Goal: Use online tool/utility: Utilize a website feature to perform a specific function

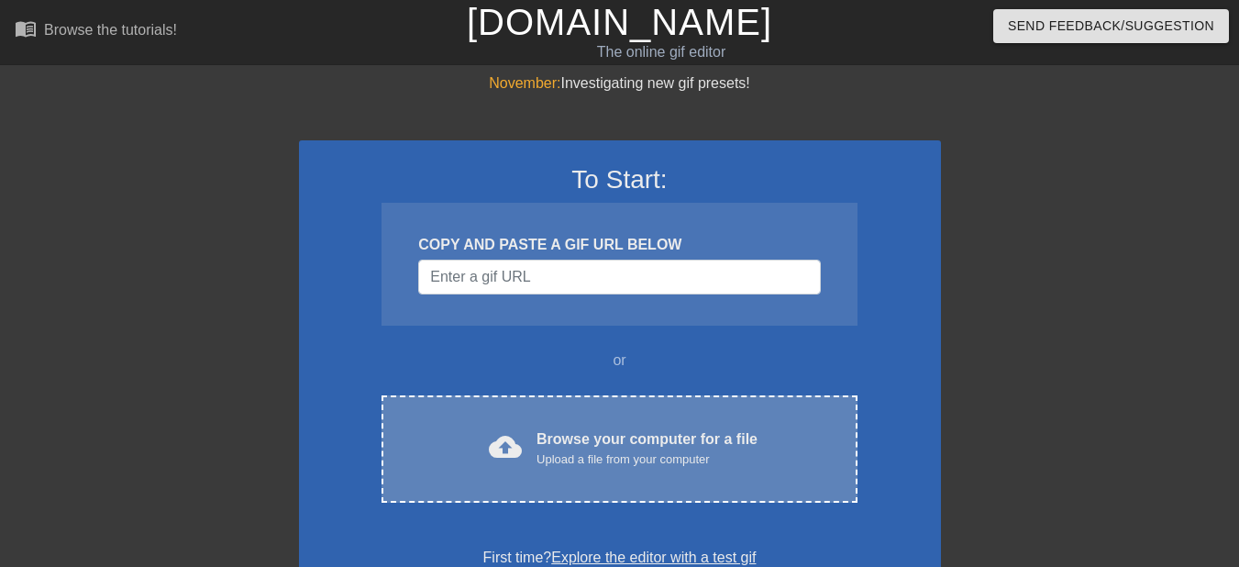
click at [676, 414] on div "cloud_upload Browse your computer for a file Upload a file from your computer C…" at bounding box center [619, 448] width 475 height 107
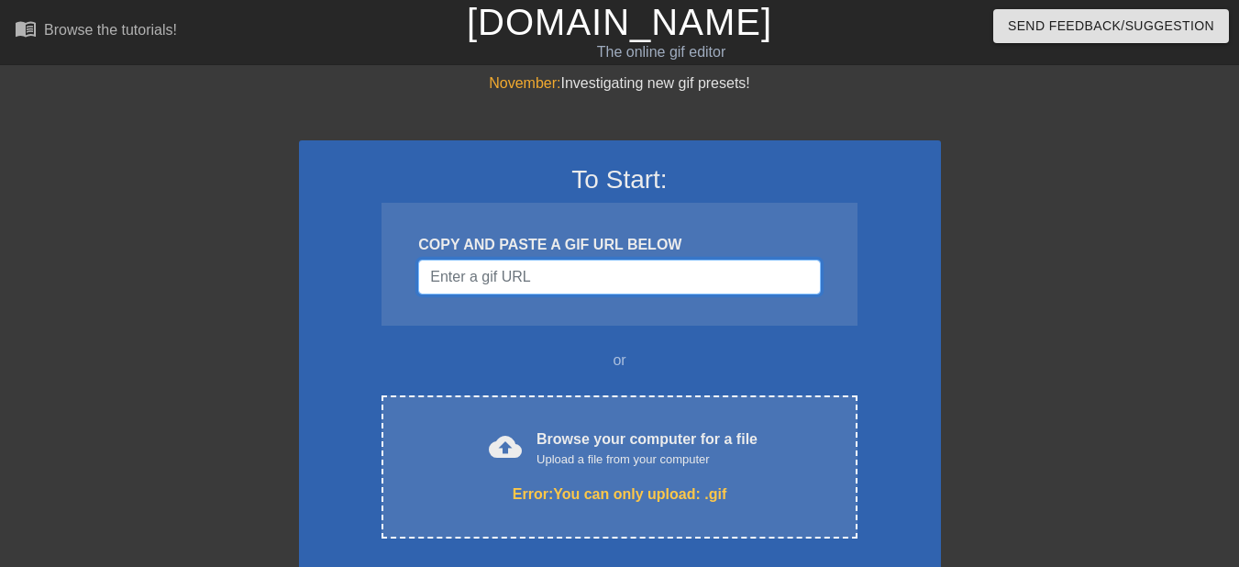
click at [538, 281] on input "Username" at bounding box center [619, 277] width 402 height 35
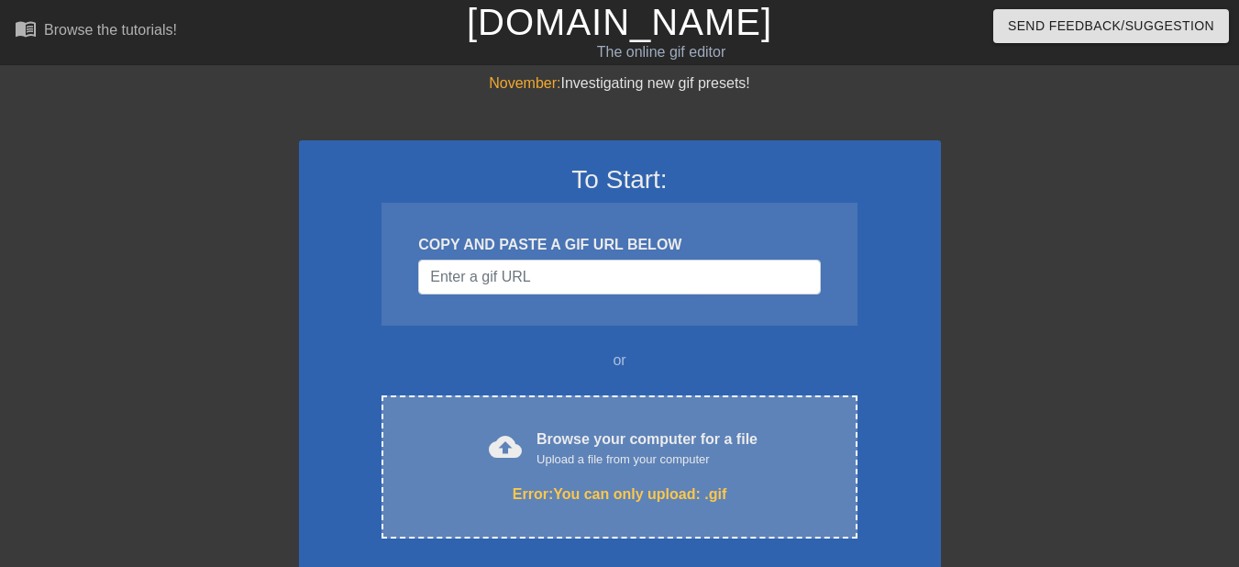
click at [626, 433] on div "Browse your computer for a file Upload a file from your computer" at bounding box center [647, 448] width 221 height 40
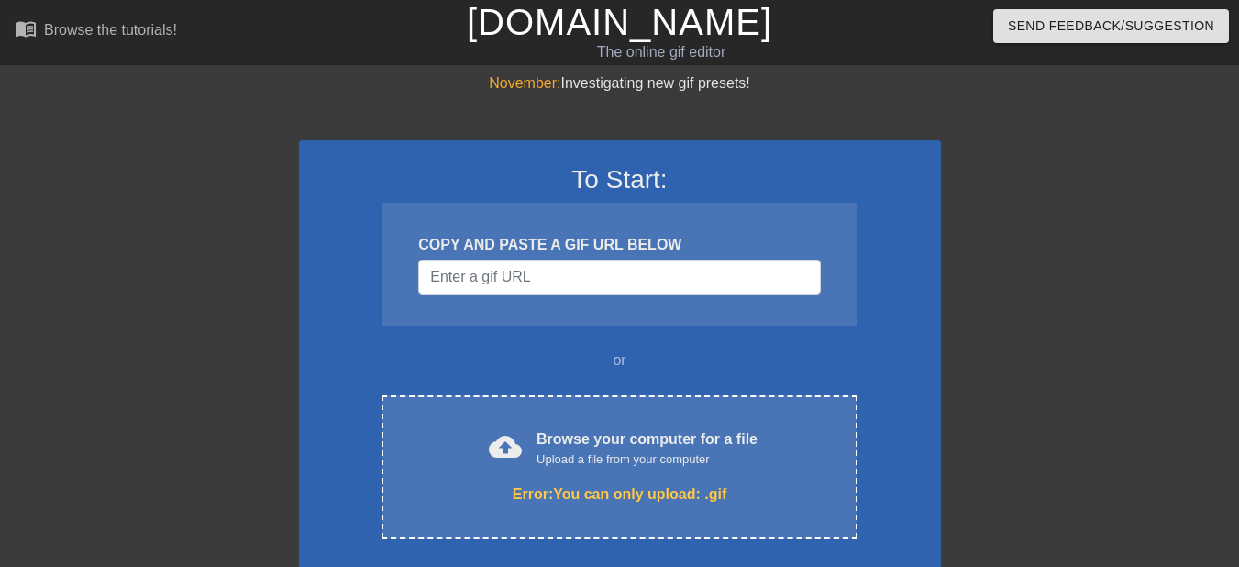
click at [737, 390] on div "To Start: COPY AND PASTE A GIF URL BELOW or cloud_upload Browse your computer f…" at bounding box center [620, 384] width 642 height 488
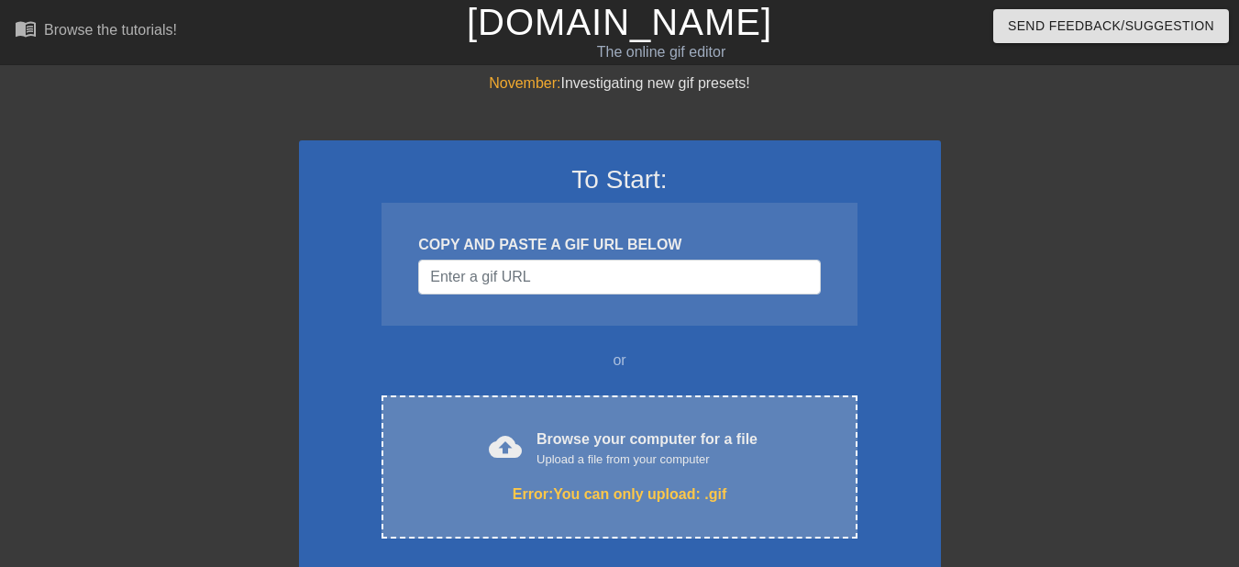
click at [734, 415] on div "cloud_upload Browse your computer for a file Upload a file from your computer E…" at bounding box center [619, 466] width 475 height 143
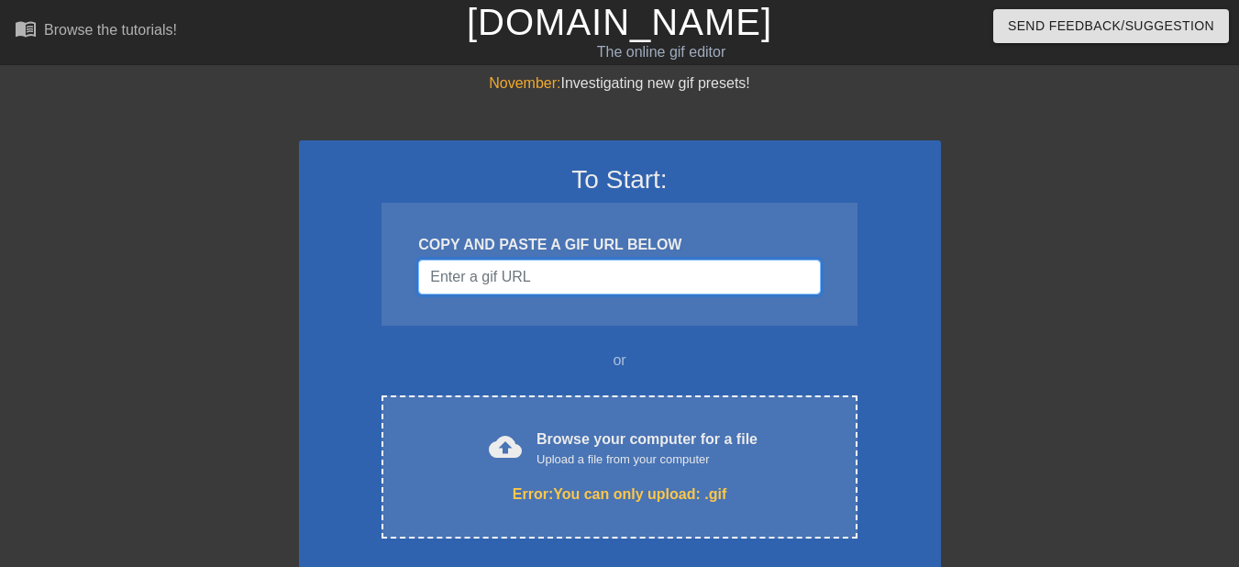
click at [509, 282] on input "Username" at bounding box center [619, 277] width 402 height 35
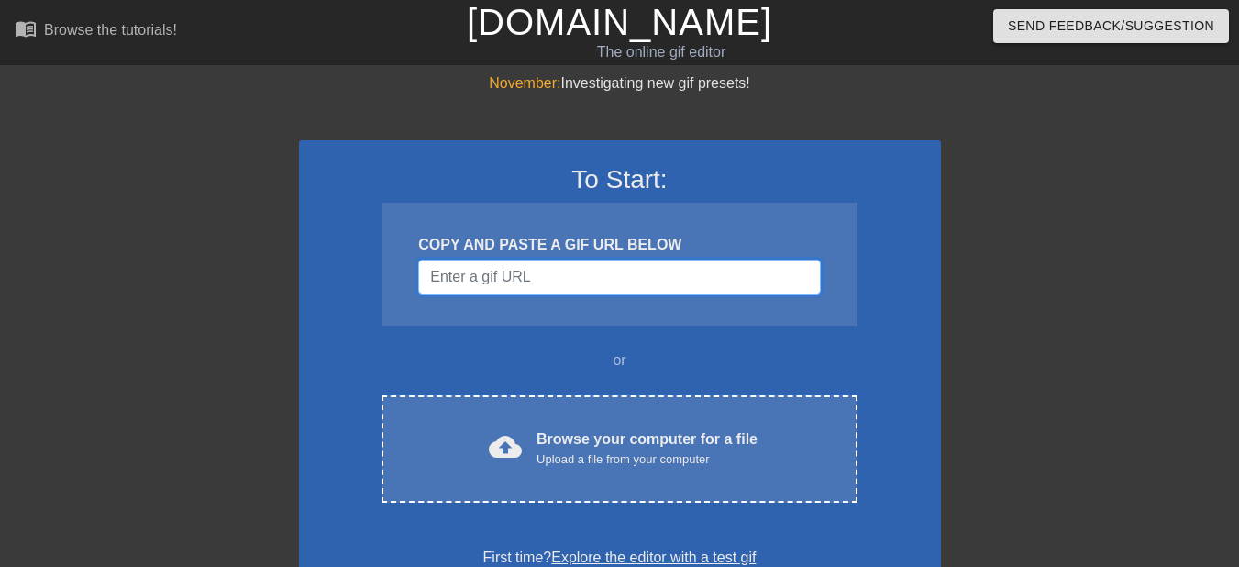
click at [501, 262] on input "Username" at bounding box center [619, 277] width 402 height 35
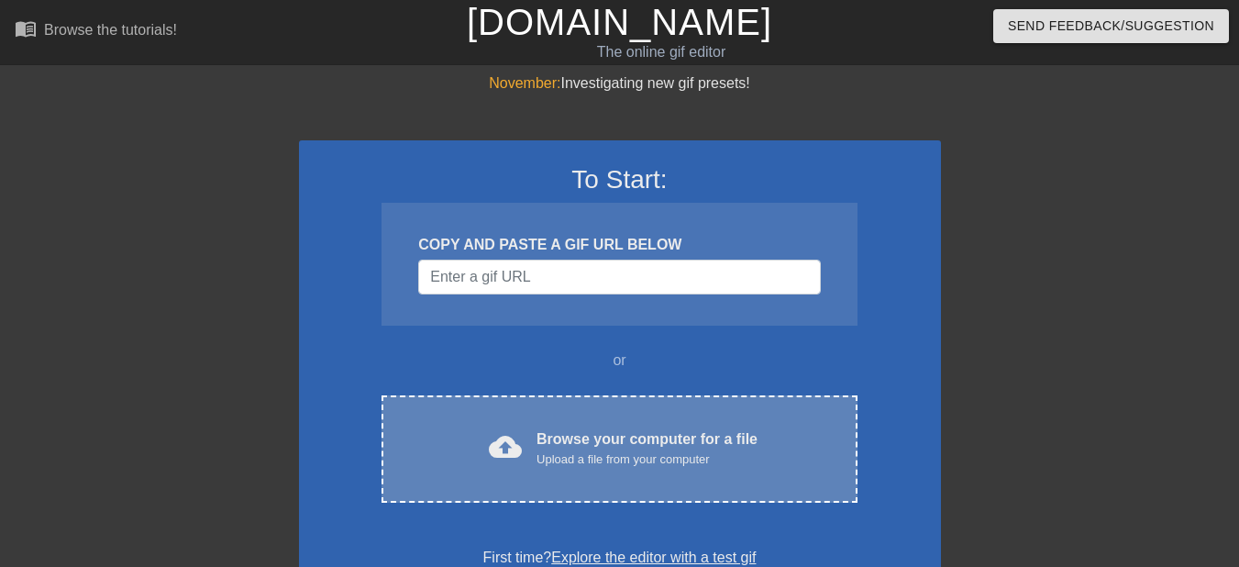
click at [547, 428] on div "Browse your computer for a file Upload a file from your computer" at bounding box center [647, 448] width 221 height 40
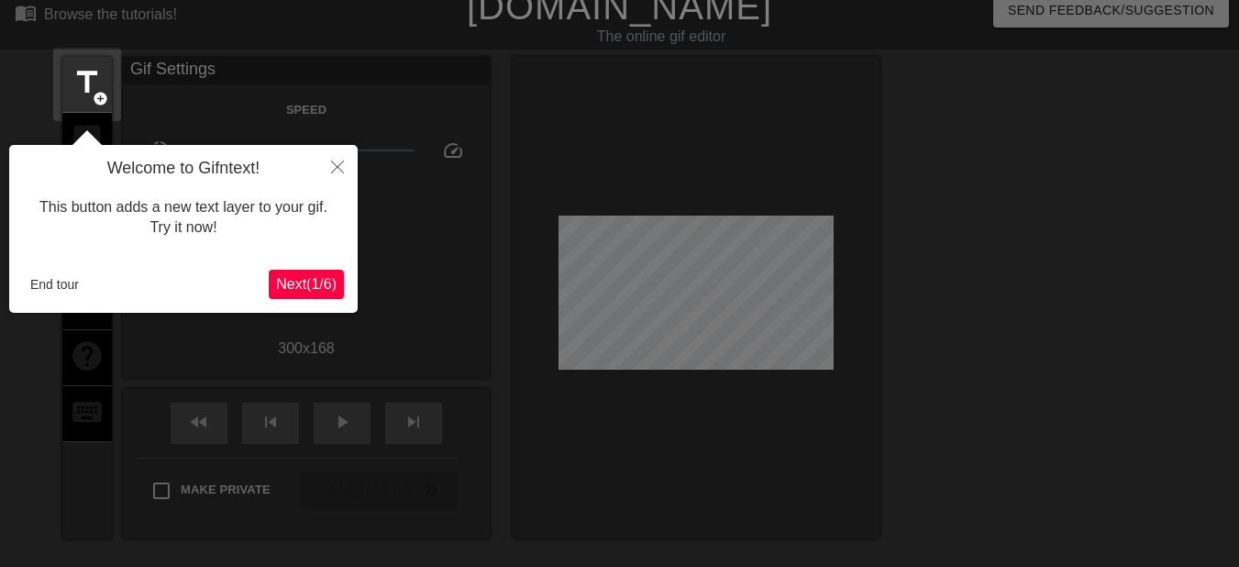
scroll to position [45, 0]
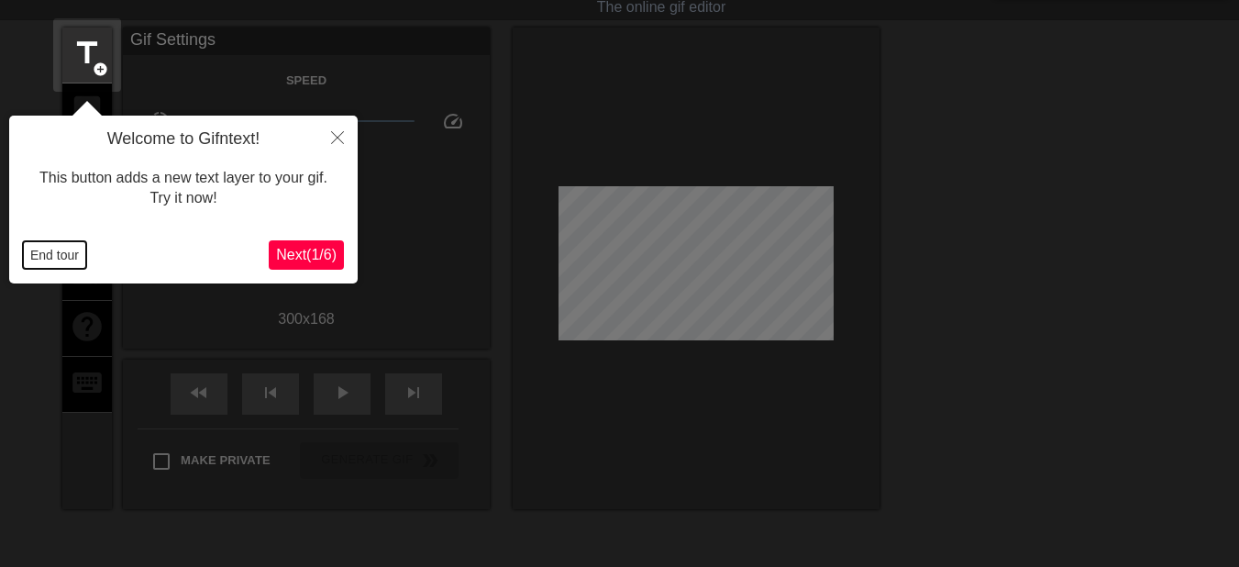
click at [63, 253] on button "End tour" at bounding box center [54, 255] width 63 height 28
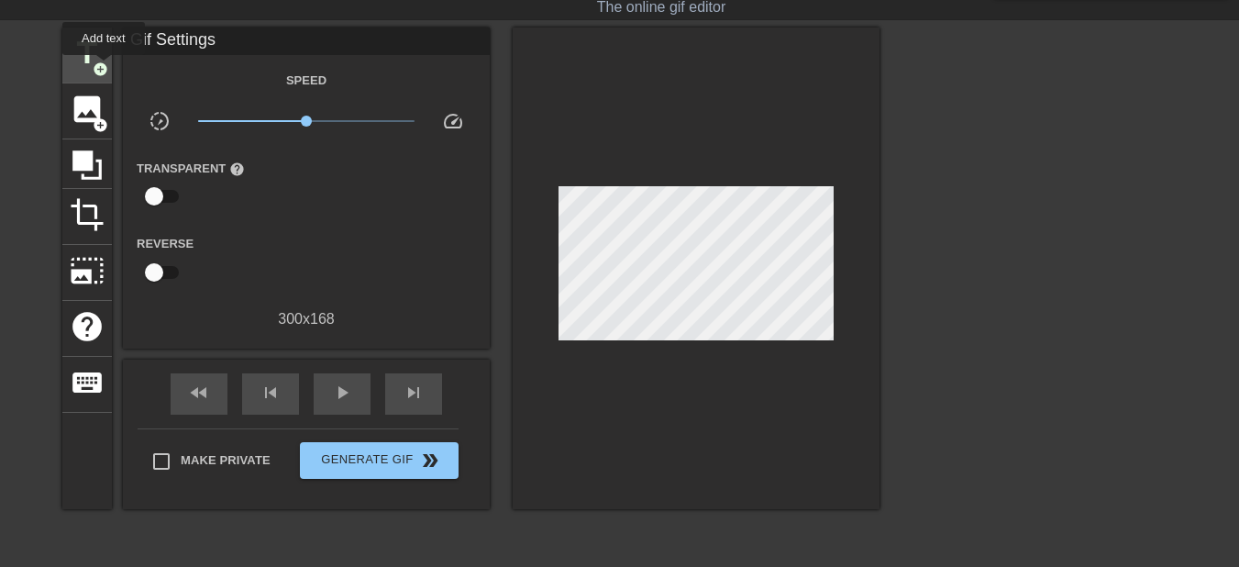
click at [104, 61] on span "add_circle" at bounding box center [101, 69] width 16 height 16
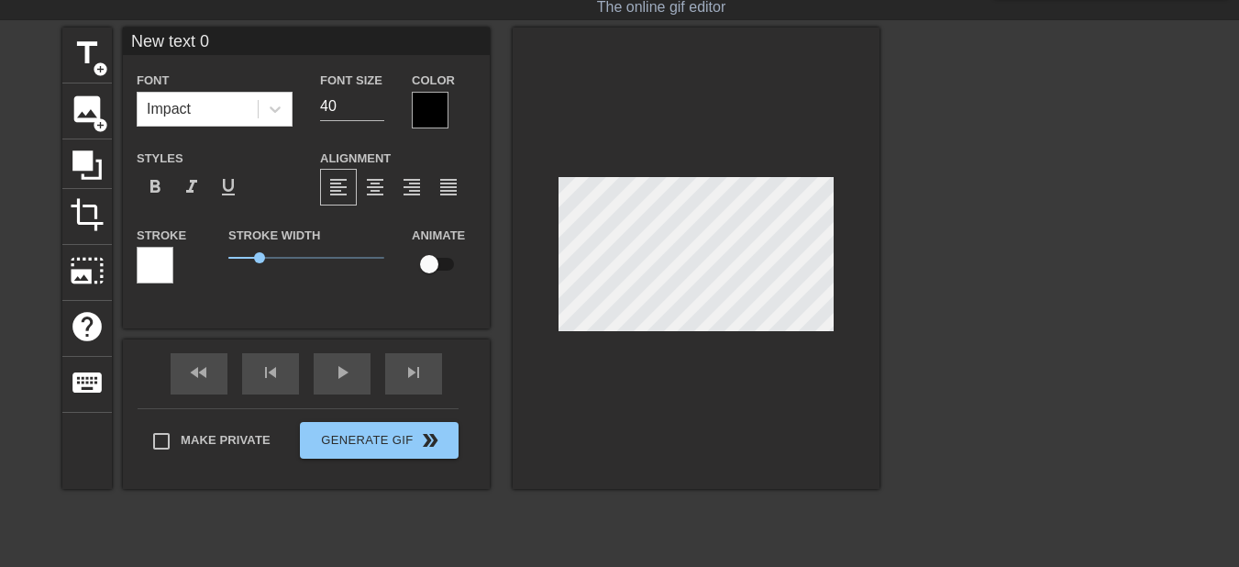
scroll to position [3, 4]
type input "К"
type textarea "К"
type input "Кт"
type textarea "Кт"
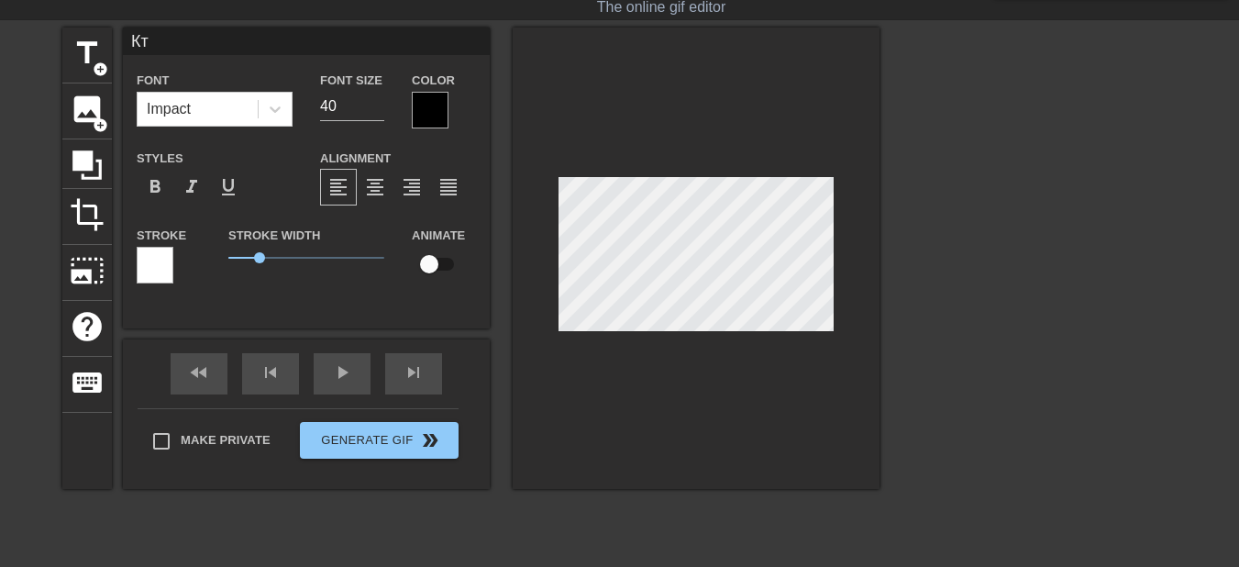
type input "Кто"
type textarea "Кто"
type input "Кто"
type textarea "Кто"
type input "Кто в"
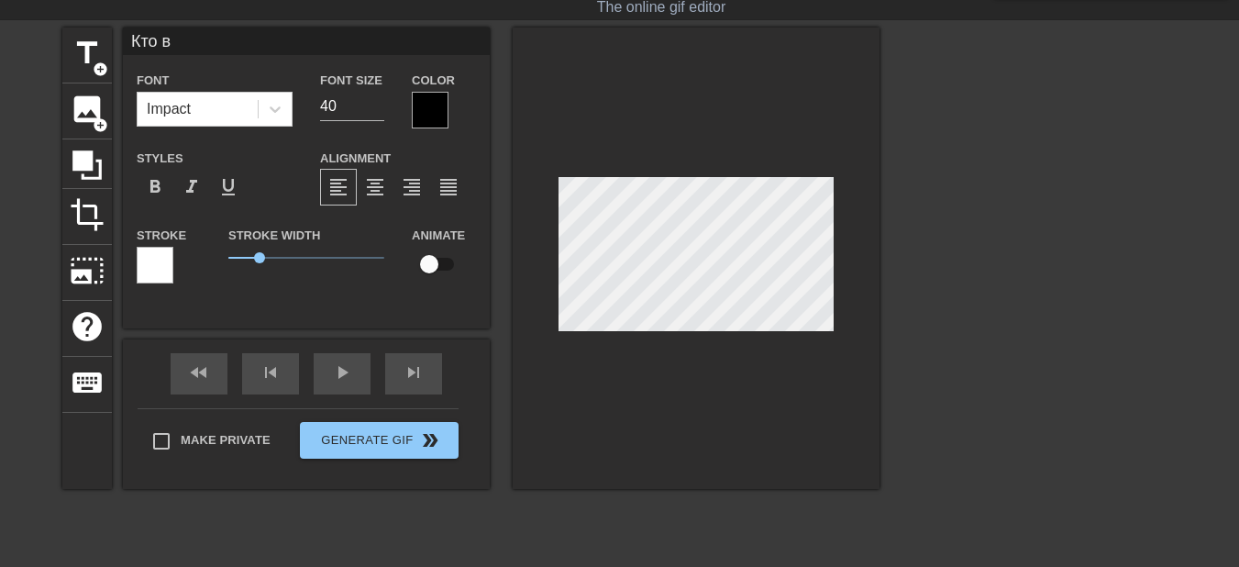
type textarea "Кто в"
type input "Кто в"
type textarea "Кто в"
type input "Кто в а"
type textarea "Кто в а"
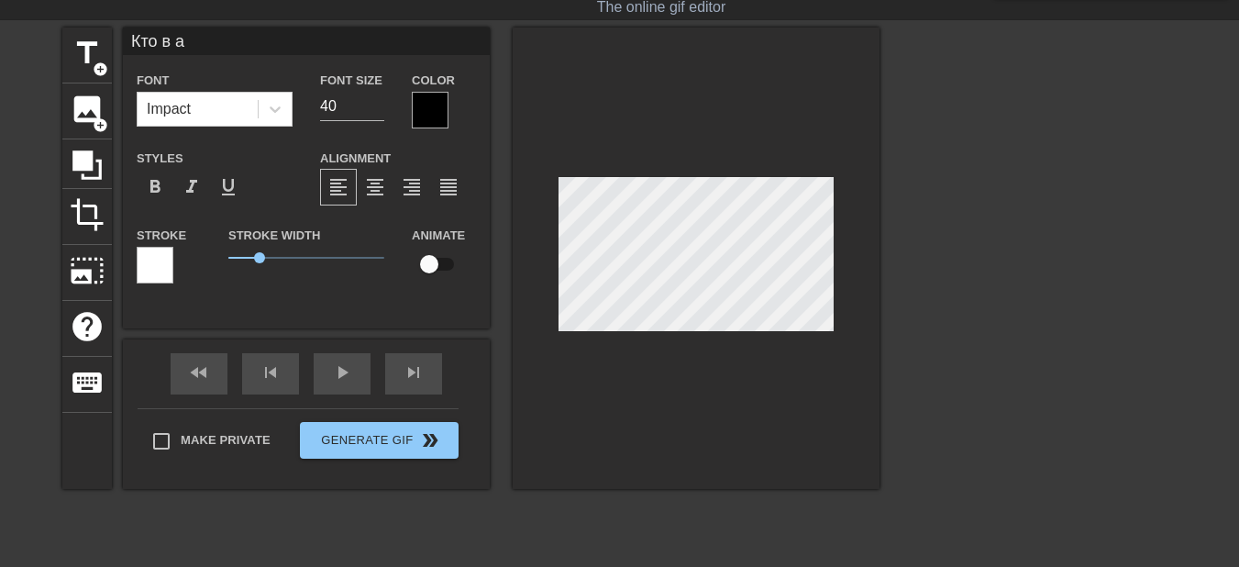
type input "Кто в ар"
type textarea "Кто в ар"
type input "Кто в ара"
type textarea "Кто в арам"
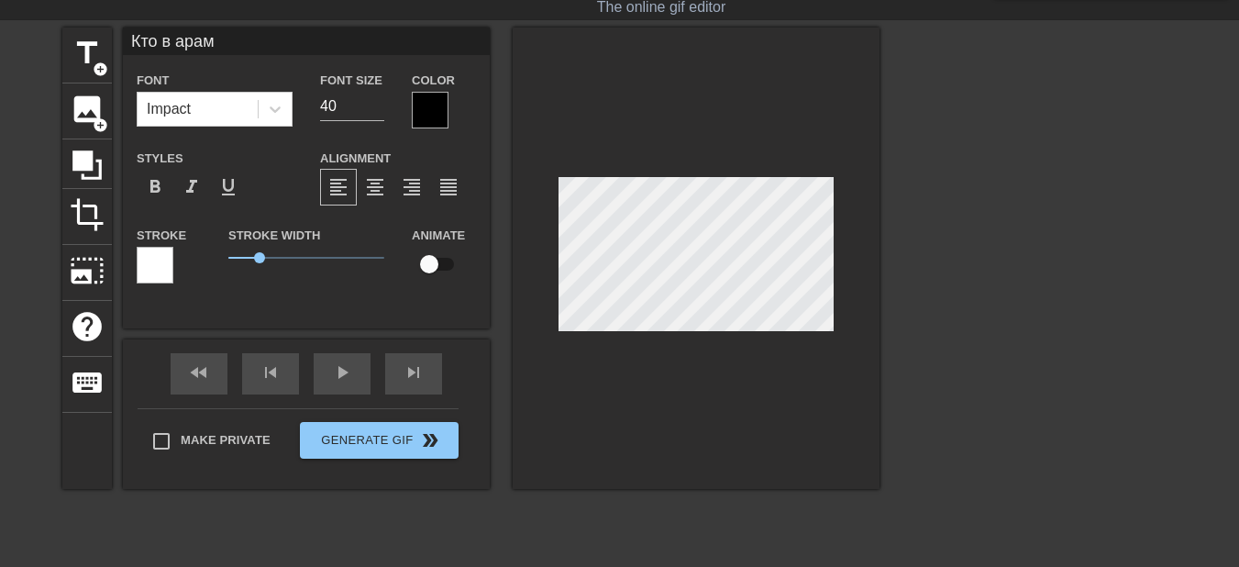
type input "Кто в арам?"
type textarea "Кто в арам?"
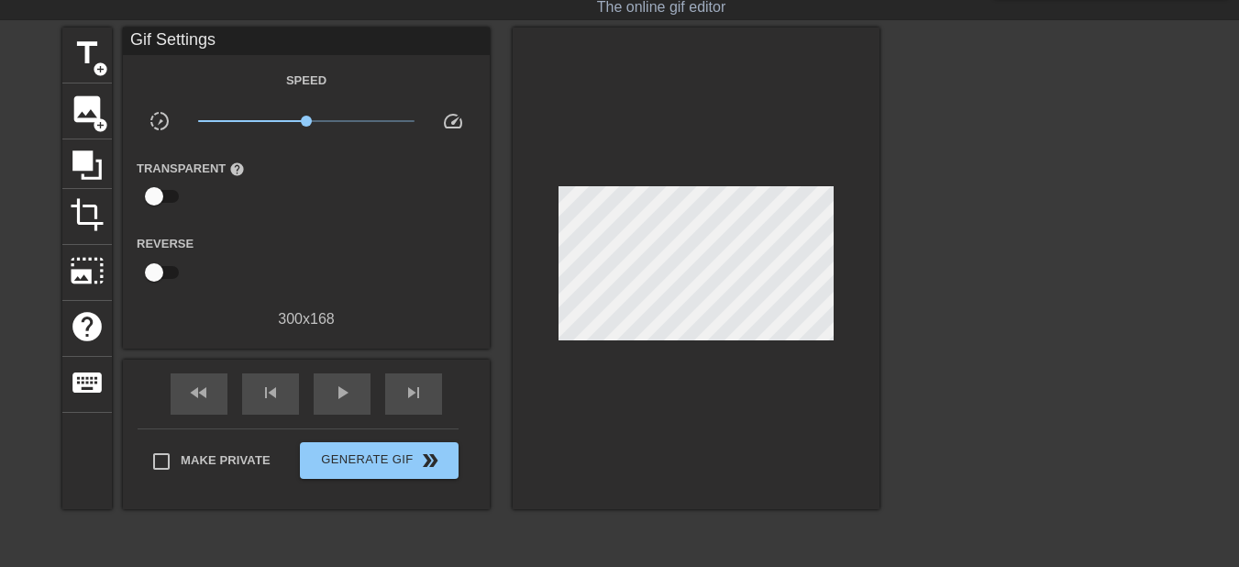
click at [875, 287] on div at bounding box center [696, 269] width 367 height 482
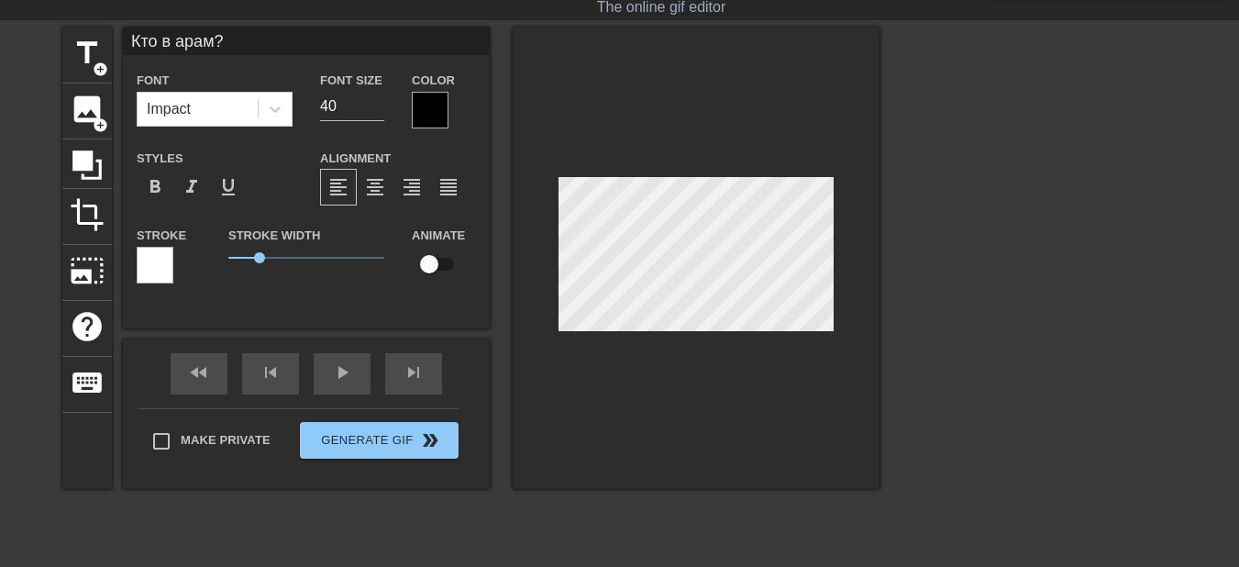
click at [424, 107] on div at bounding box center [430, 110] width 37 height 37
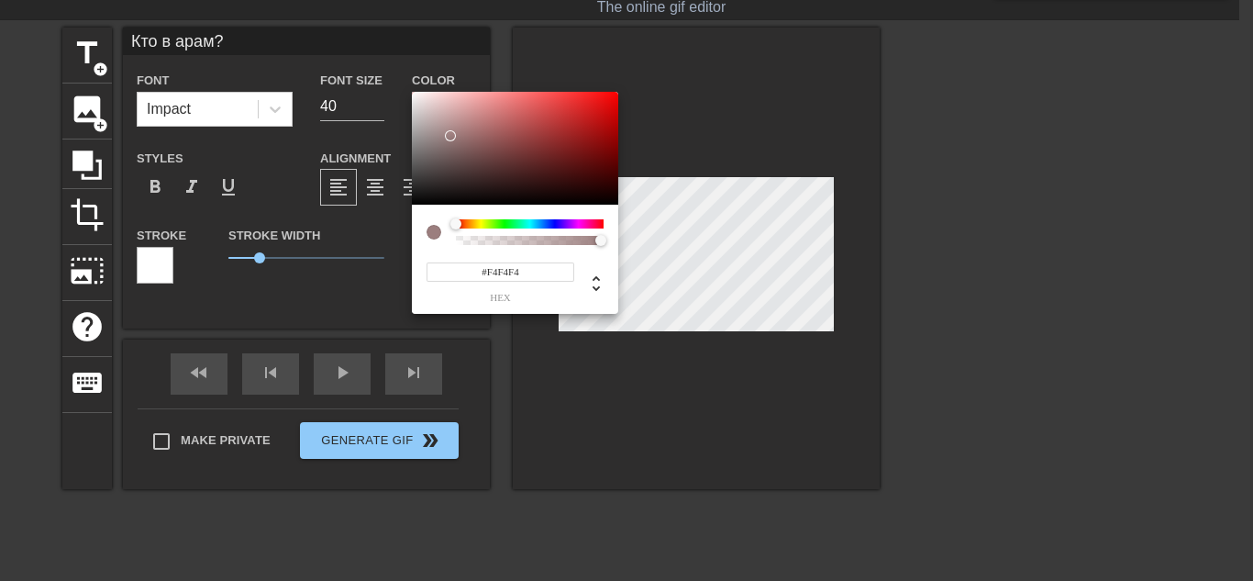
type input "#FFFFFF"
drag, startPoint x: 450, startPoint y: 136, endPoint x: 370, endPoint y: 53, distance: 115.4
click at [370, 53] on div "#FFFFFF hex" at bounding box center [626, 290] width 1253 height 581
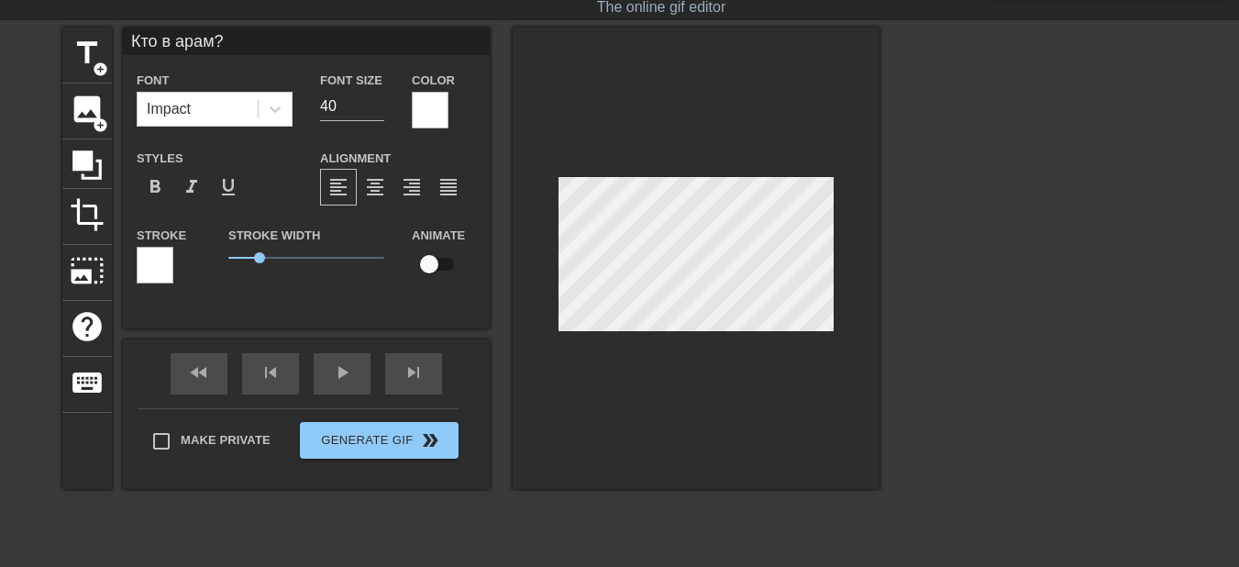
click at [163, 259] on div at bounding box center [155, 265] width 37 height 37
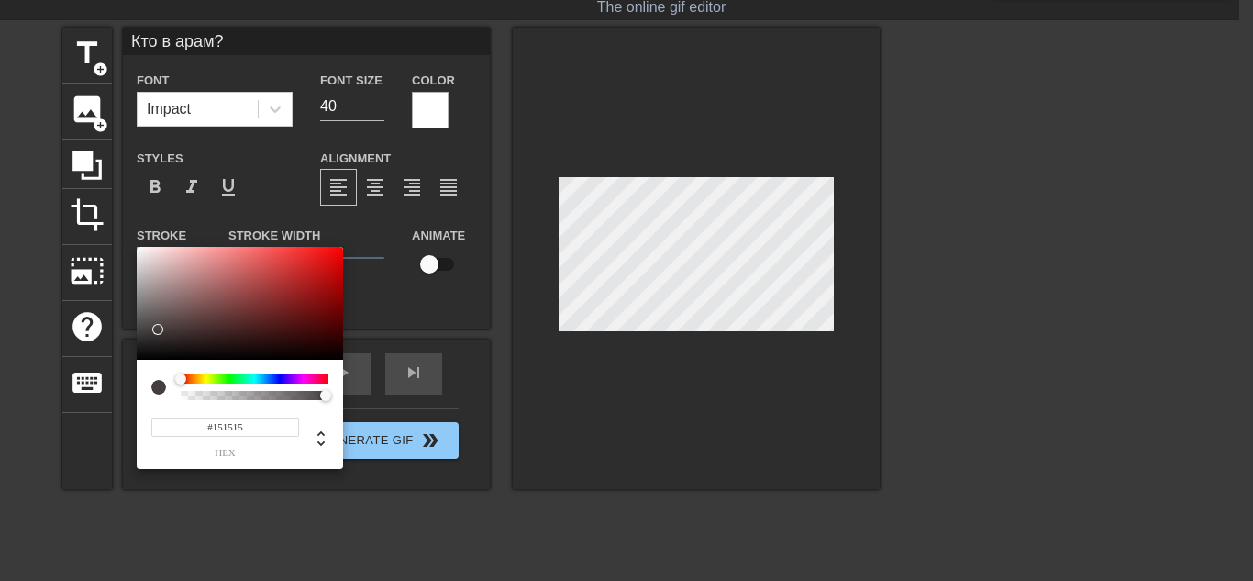
type input "#000000"
drag, startPoint x: 155, startPoint y: 329, endPoint x: 95, endPoint y: 434, distance: 120.4
click at [83, 436] on div "#000000 hex" at bounding box center [626, 290] width 1253 height 581
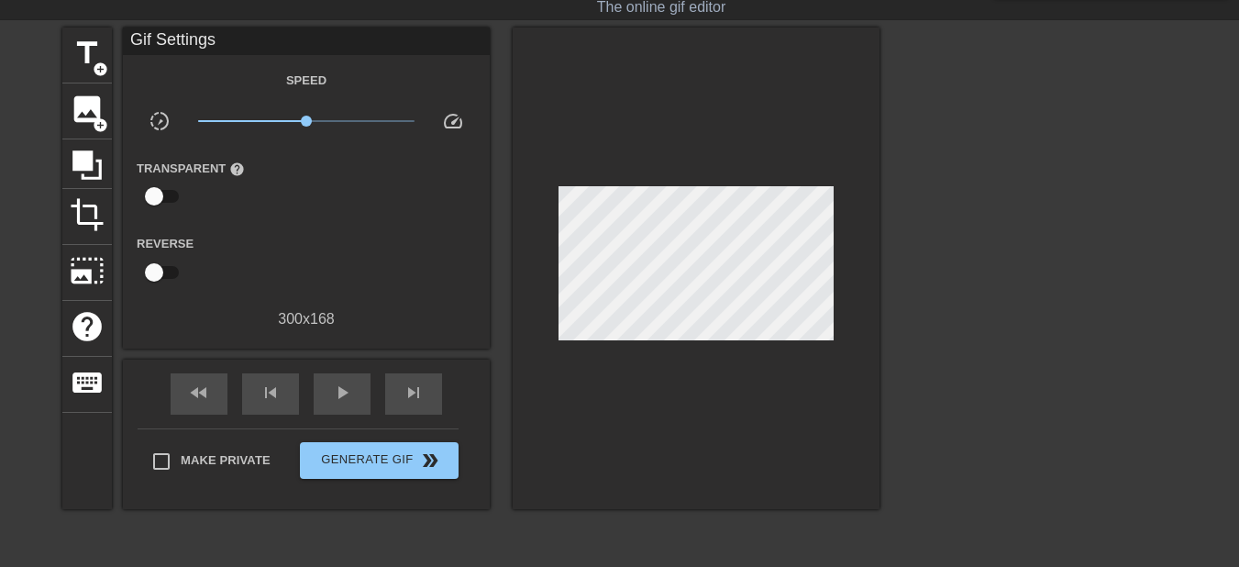
click at [849, 288] on div at bounding box center [696, 269] width 367 height 482
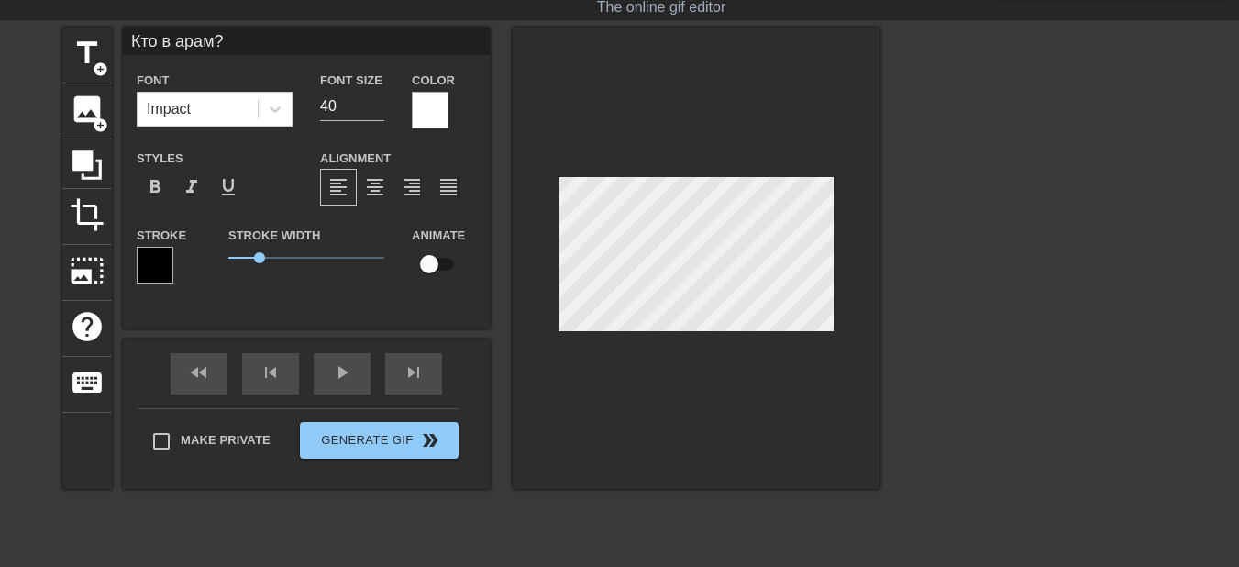
click at [871, 256] on div at bounding box center [696, 258] width 367 height 461
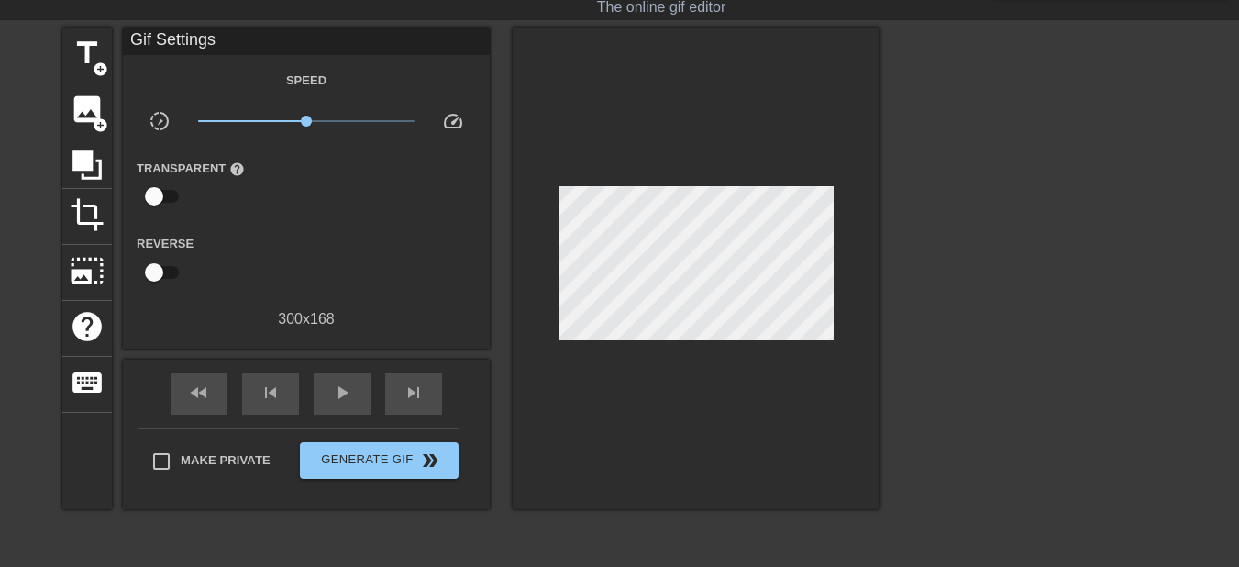
click at [730, 337] on div at bounding box center [696, 269] width 367 height 482
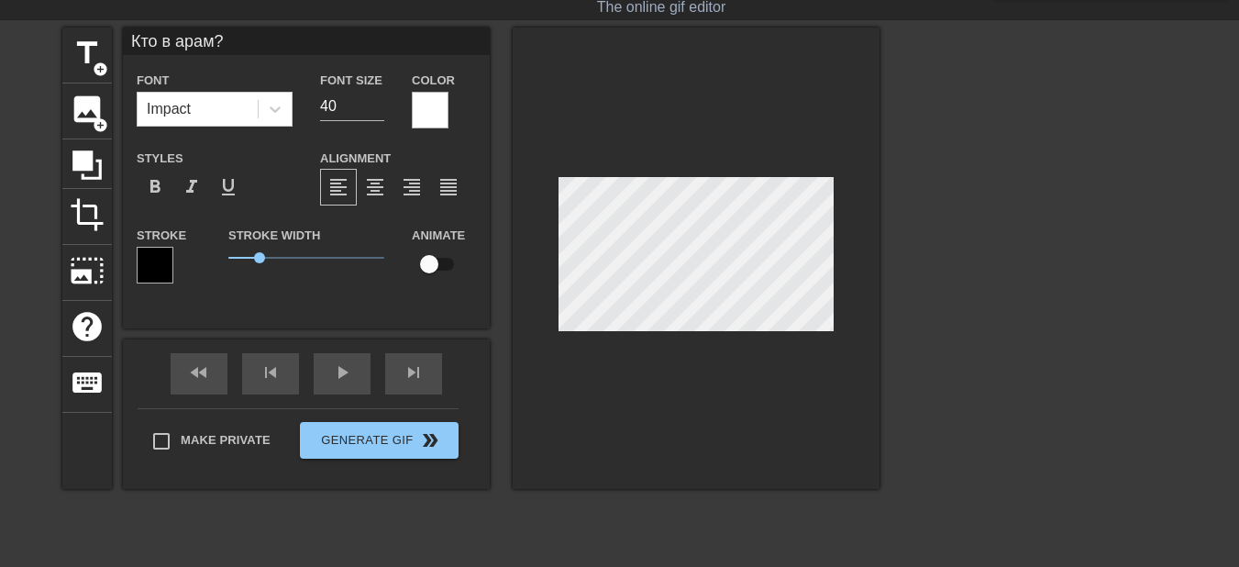
click at [868, 316] on div at bounding box center [696, 258] width 367 height 461
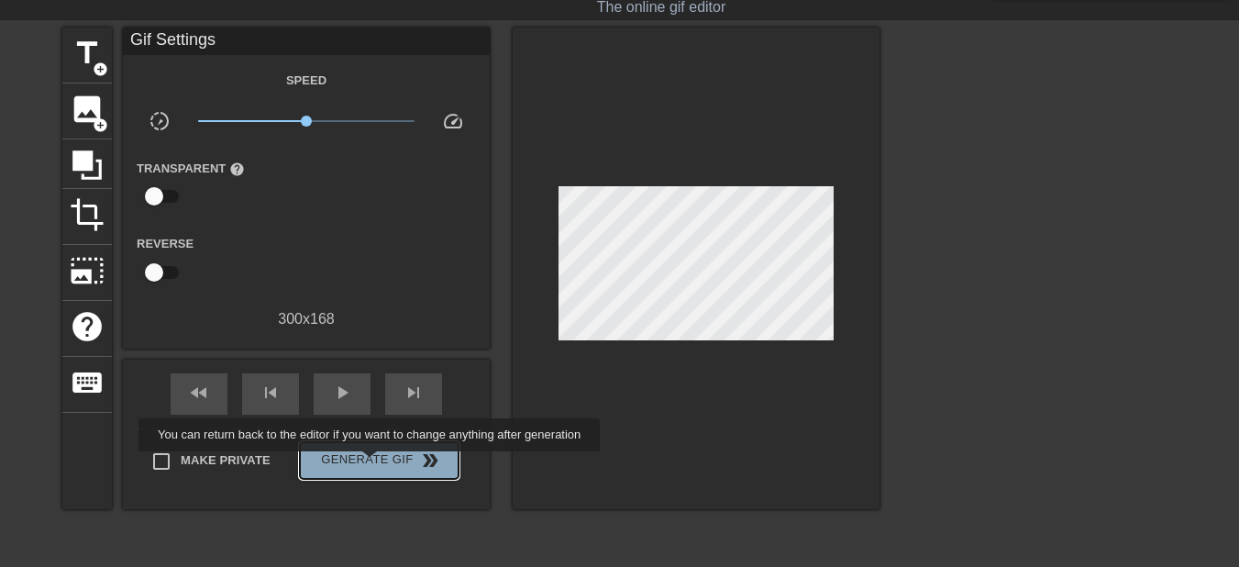
click at [371, 464] on span "Generate Gif double_arrow" at bounding box center [379, 460] width 144 height 22
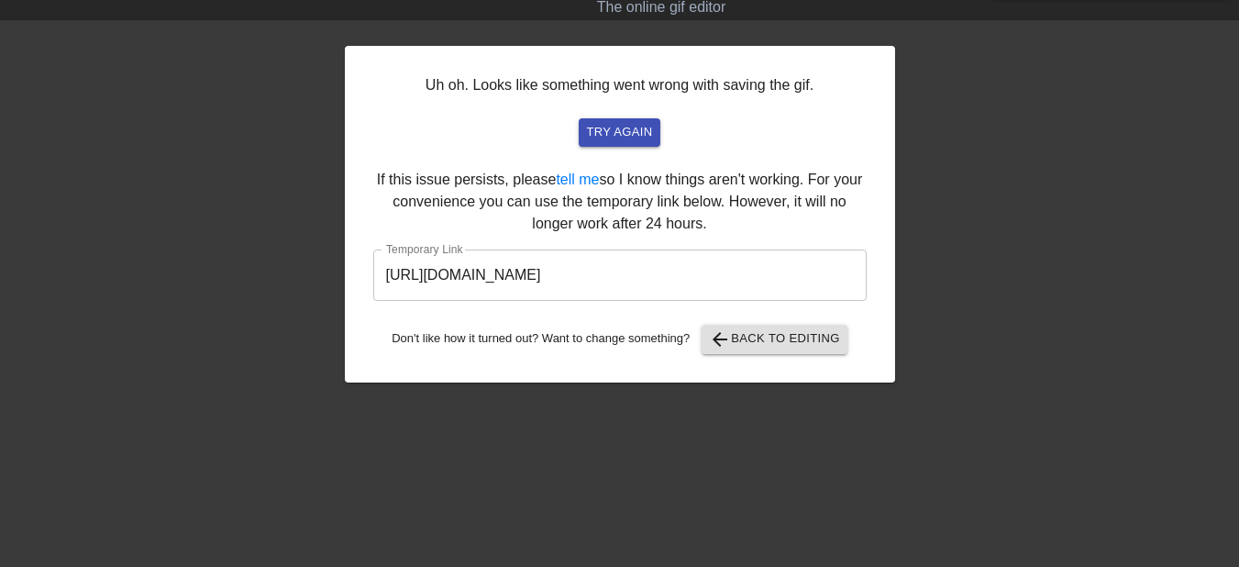
click at [747, 281] on input "https://www.gifntext.com/temp_generations/tgh6NsM1.gif" at bounding box center [619, 274] width 493 height 51
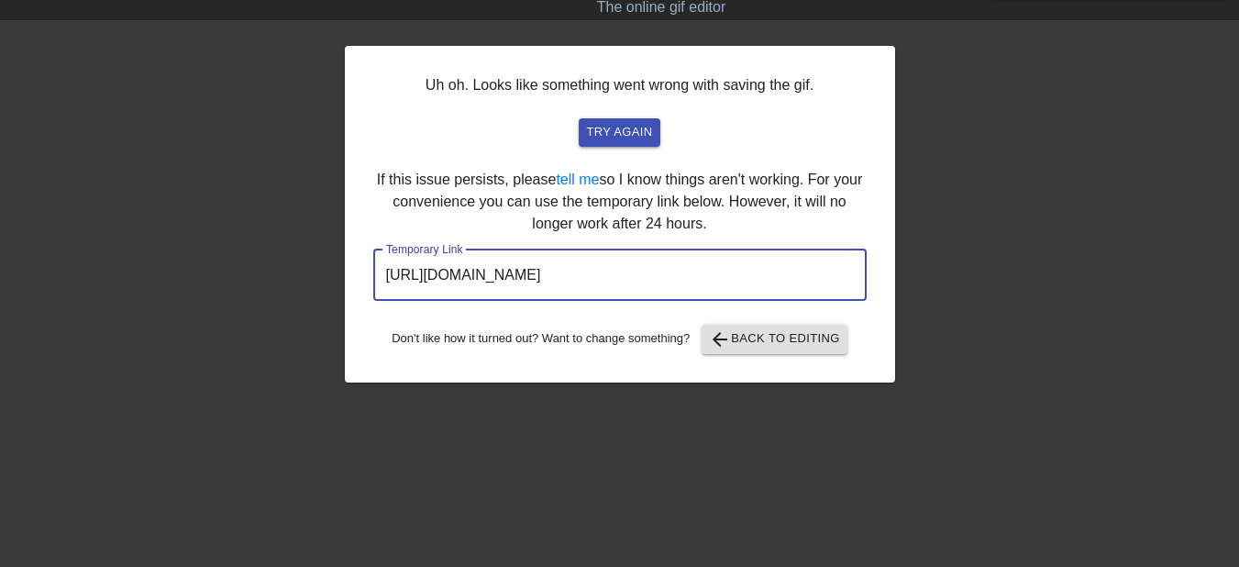
click at [756, 279] on input "https://www.gifntext.com/temp_generations/tgh6NsM1.gif" at bounding box center [619, 274] width 493 height 51
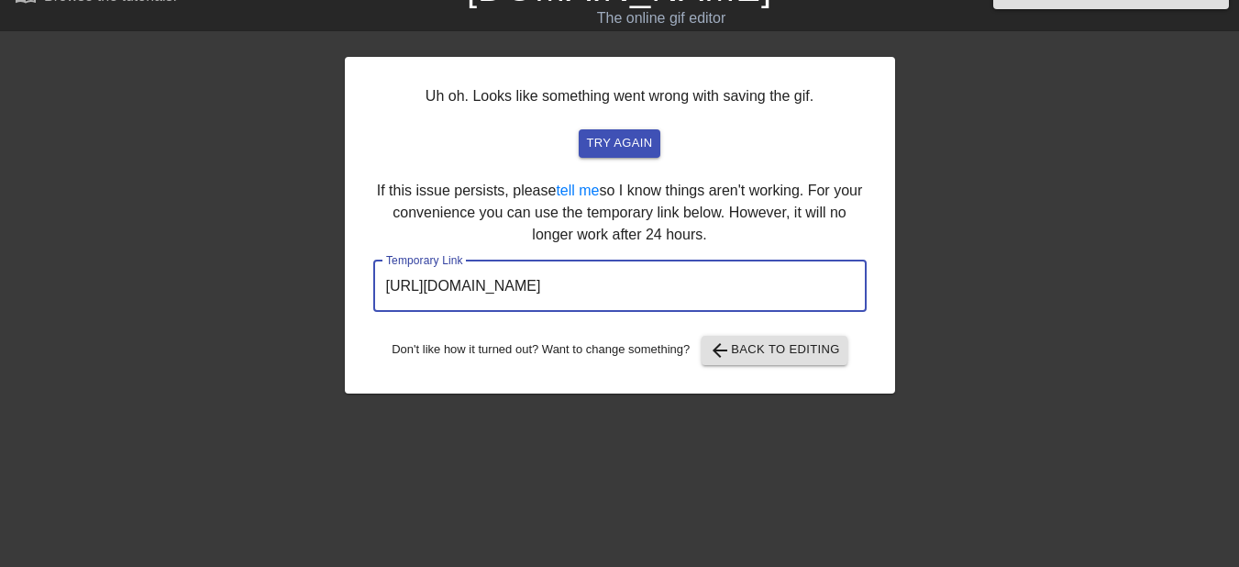
scroll to position [0, 0]
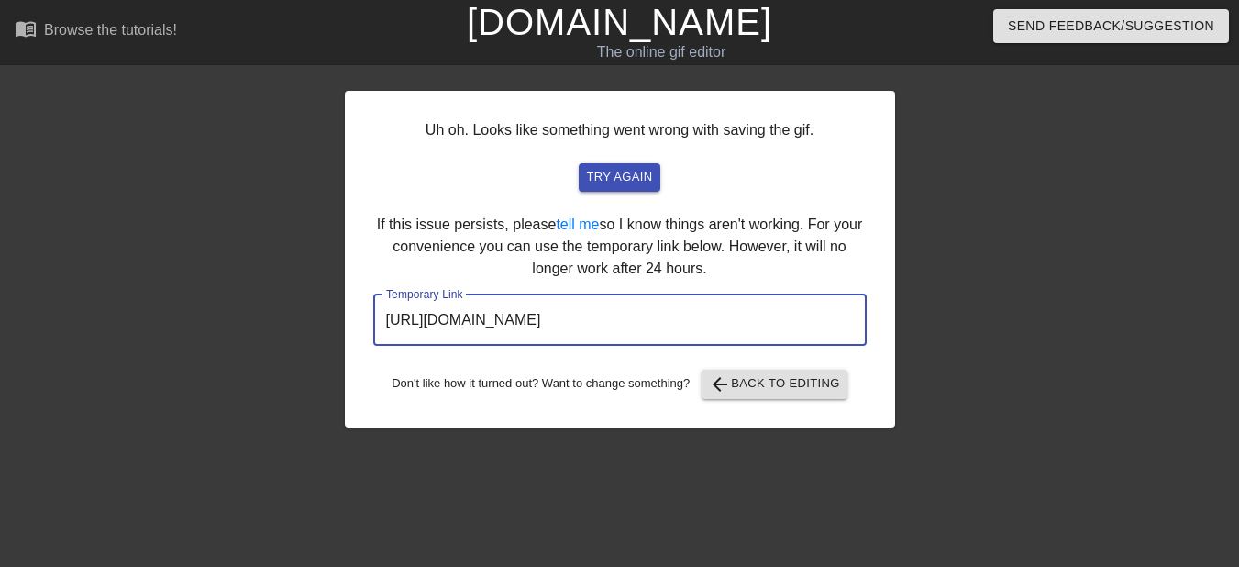
click at [626, 30] on link "[DOMAIN_NAME]" at bounding box center [619, 22] width 305 height 40
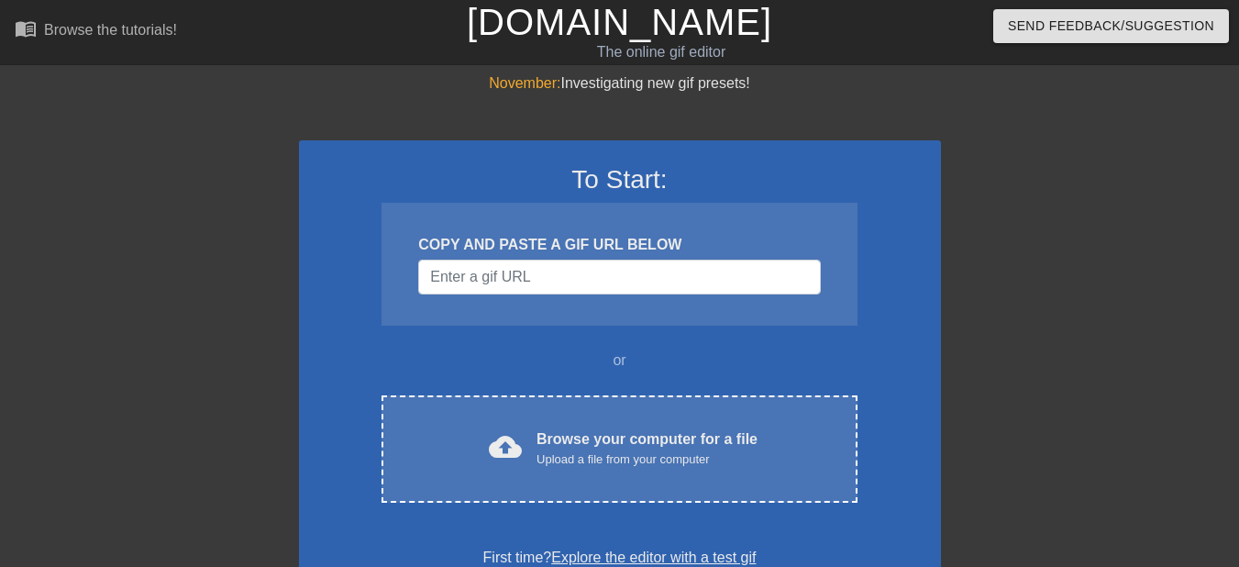
click at [620, 375] on div "To Start: COPY AND PASTE A GIF URL BELOW or cloud_upload Browse your computer f…" at bounding box center [620, 366] width 642 height 452
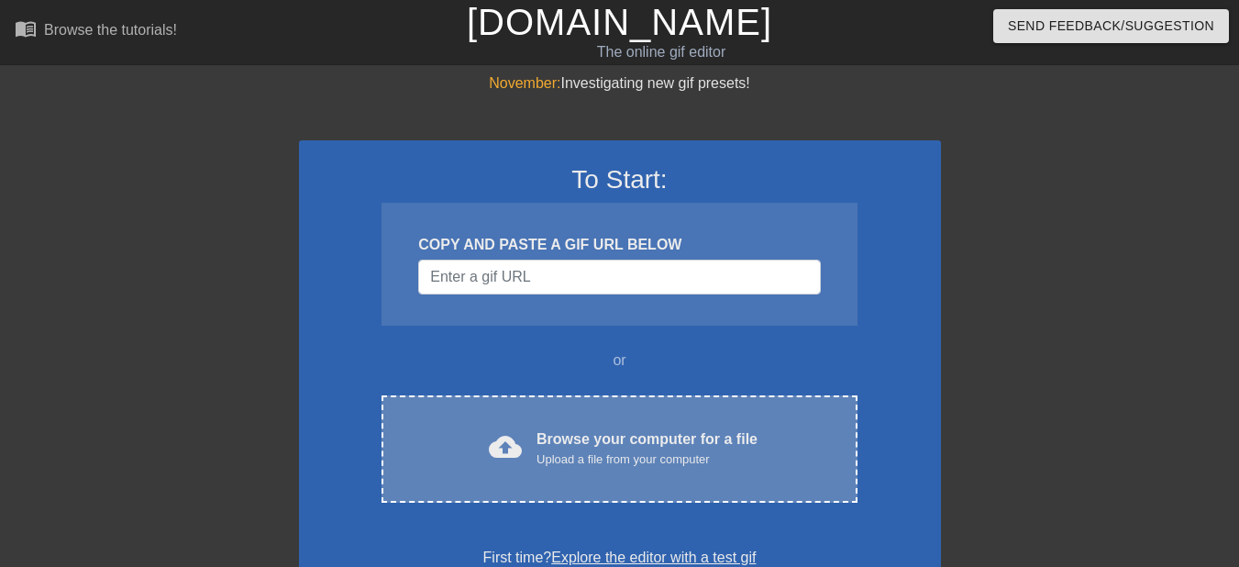
click at [631, 422] on div "cloud_upload Browse your computer for a file Upload a file from your computer C…" at bounding box center [619, 448] width 475 height 107
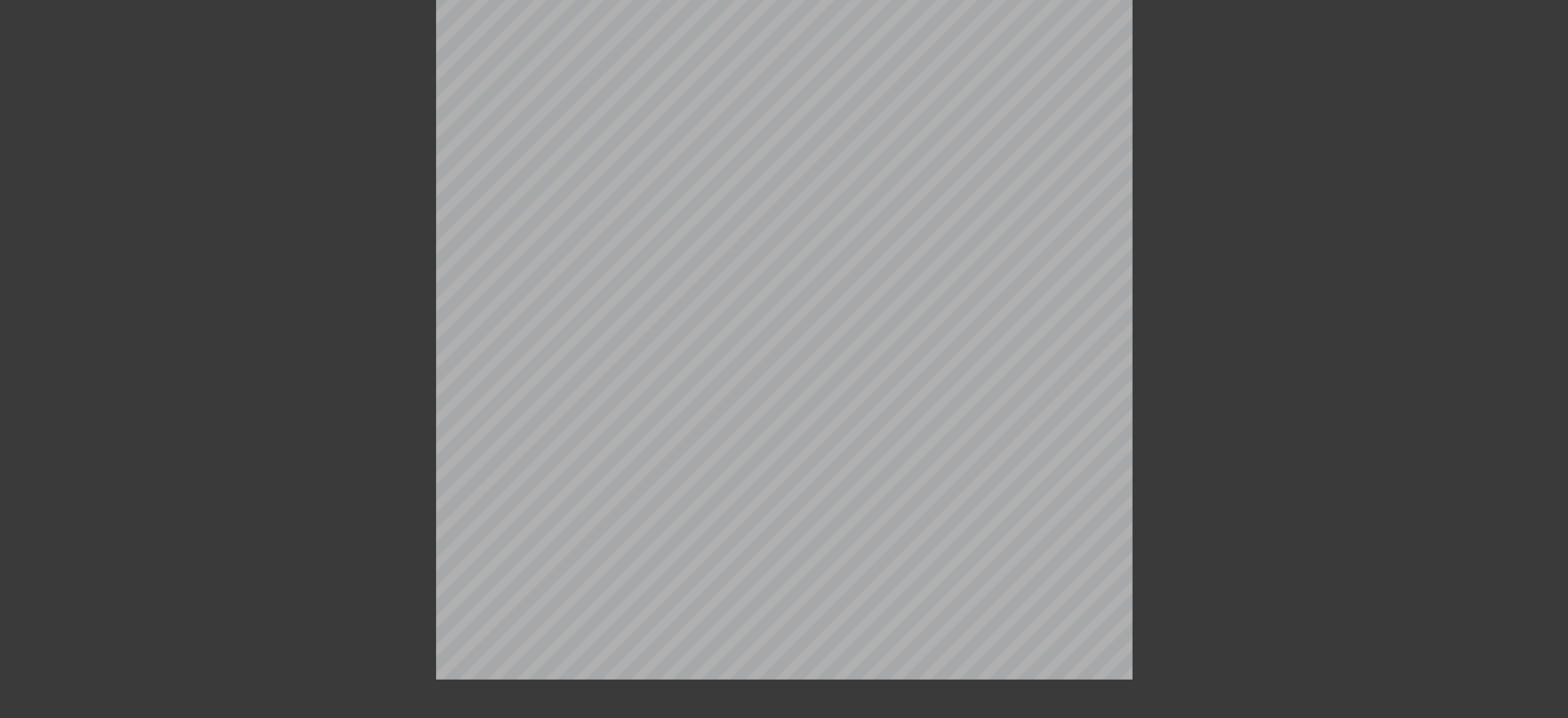
scroll to position [112, 0]
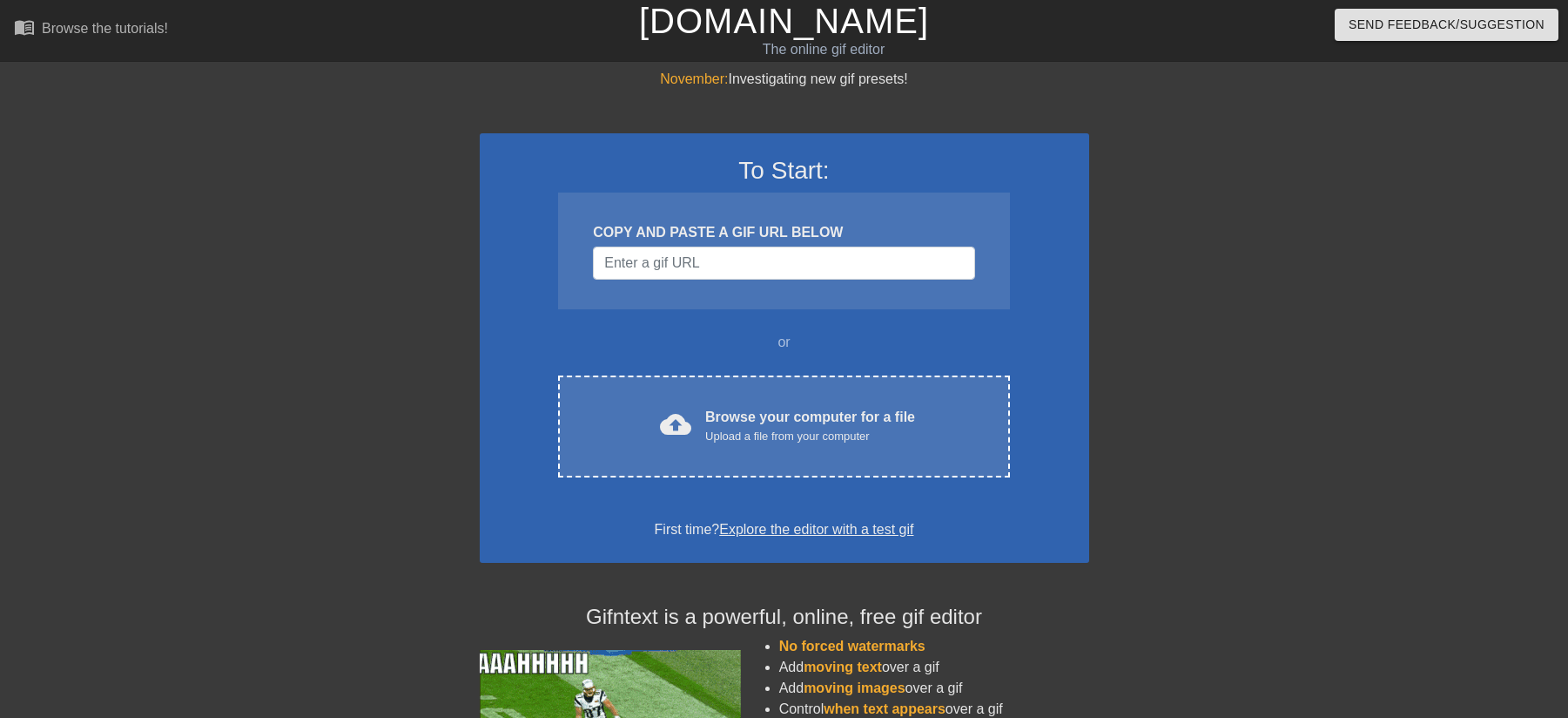
scroll to position [112, 12]
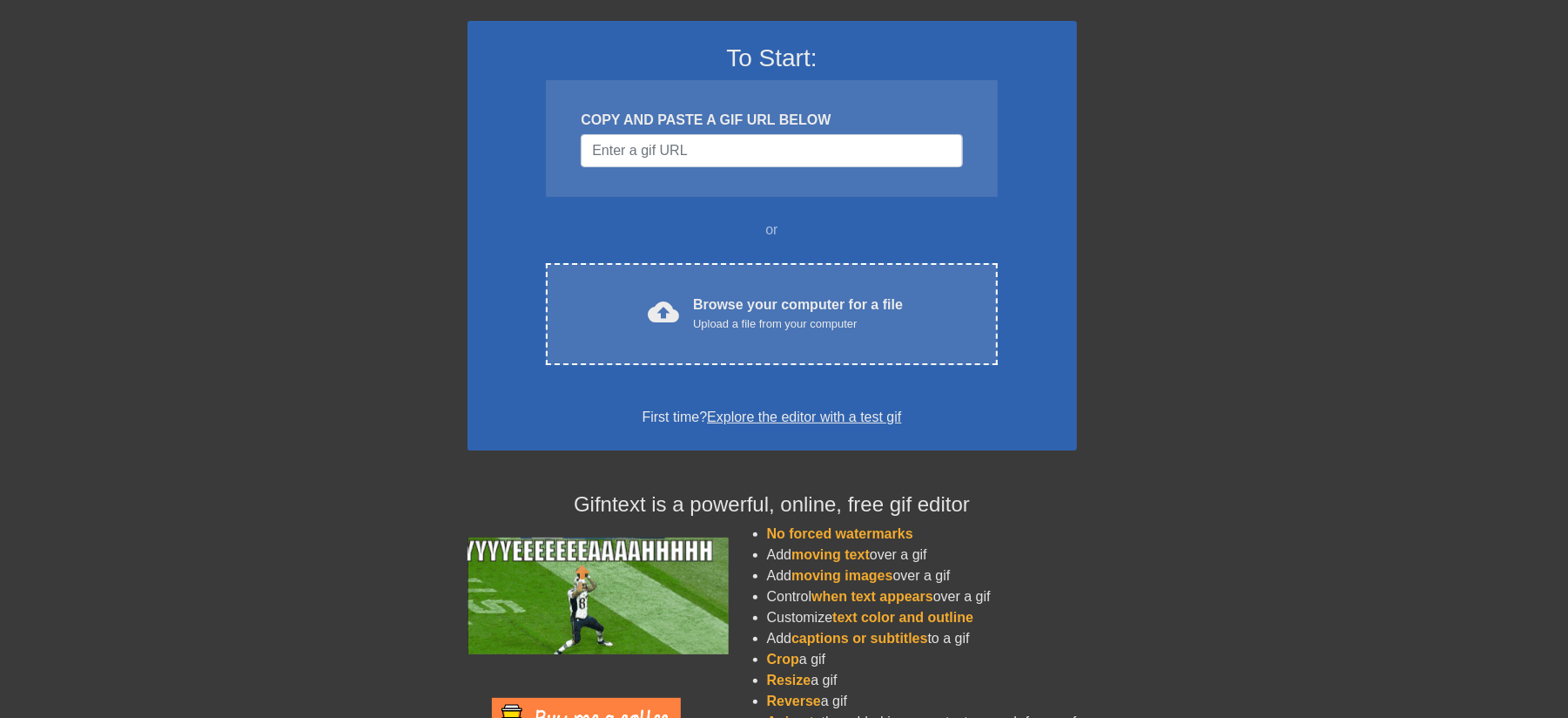
click at [752, 315] on div "Upload a file from your computer" at bounding box center [797, 324] width 210 height 17
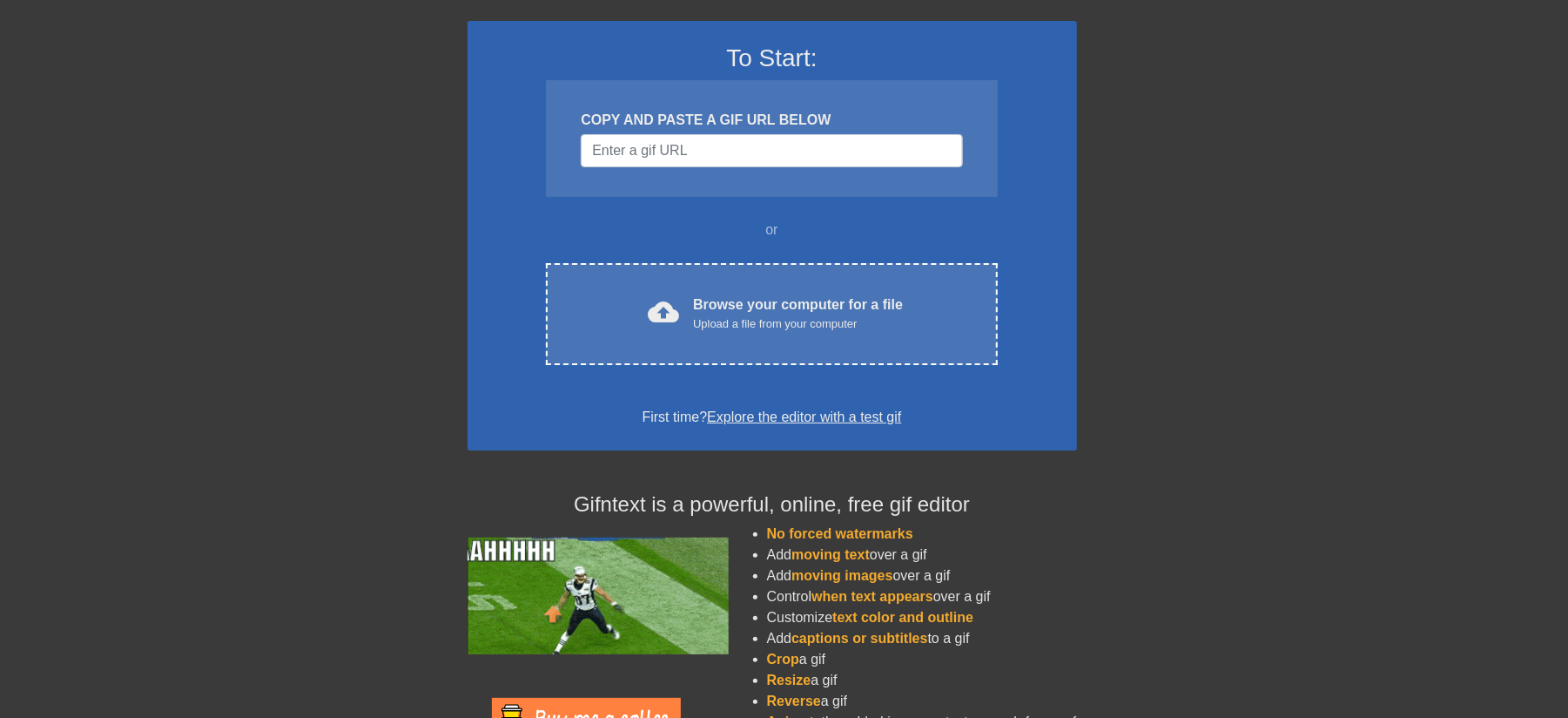
scroll to position [0, 12]
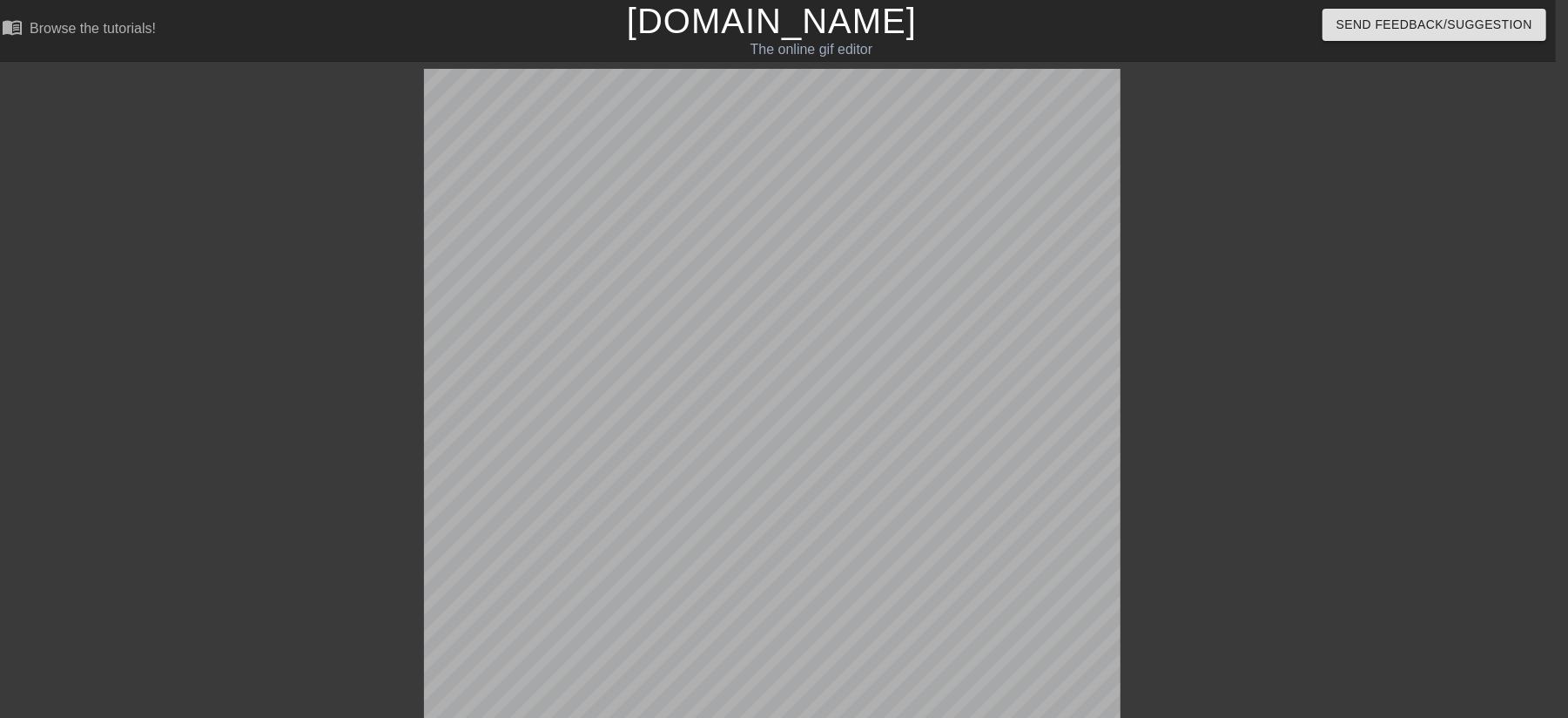
click at [766, 39] on div "The online gif editor" at bounding box center [811, 49] width 584 height 21
click at [766, 18] on link "[DOMAIN_NAME]" at bounding box center [771, 21] width 289 height 38
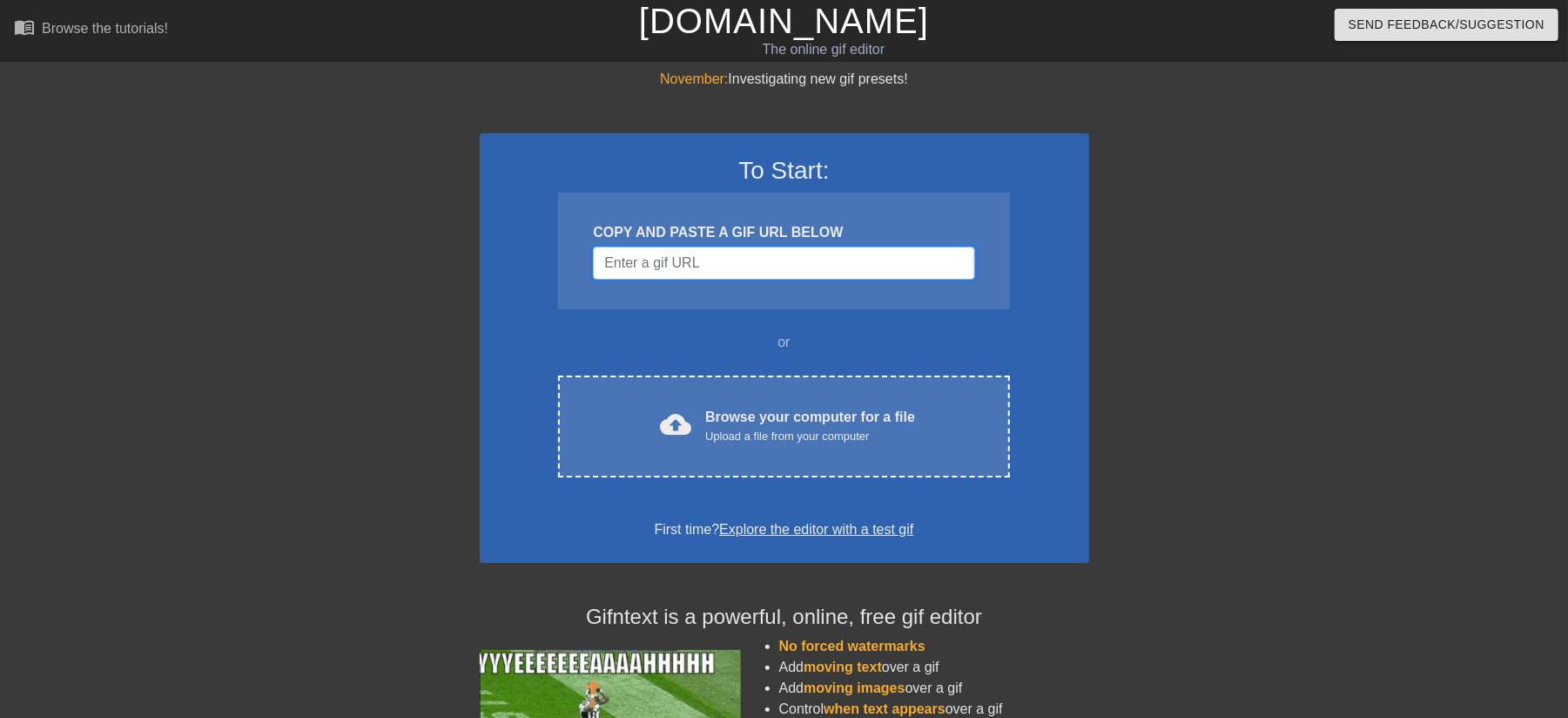
click at [718, 262] on input "Username" at bounding box center [784, 263] width 382 height 33
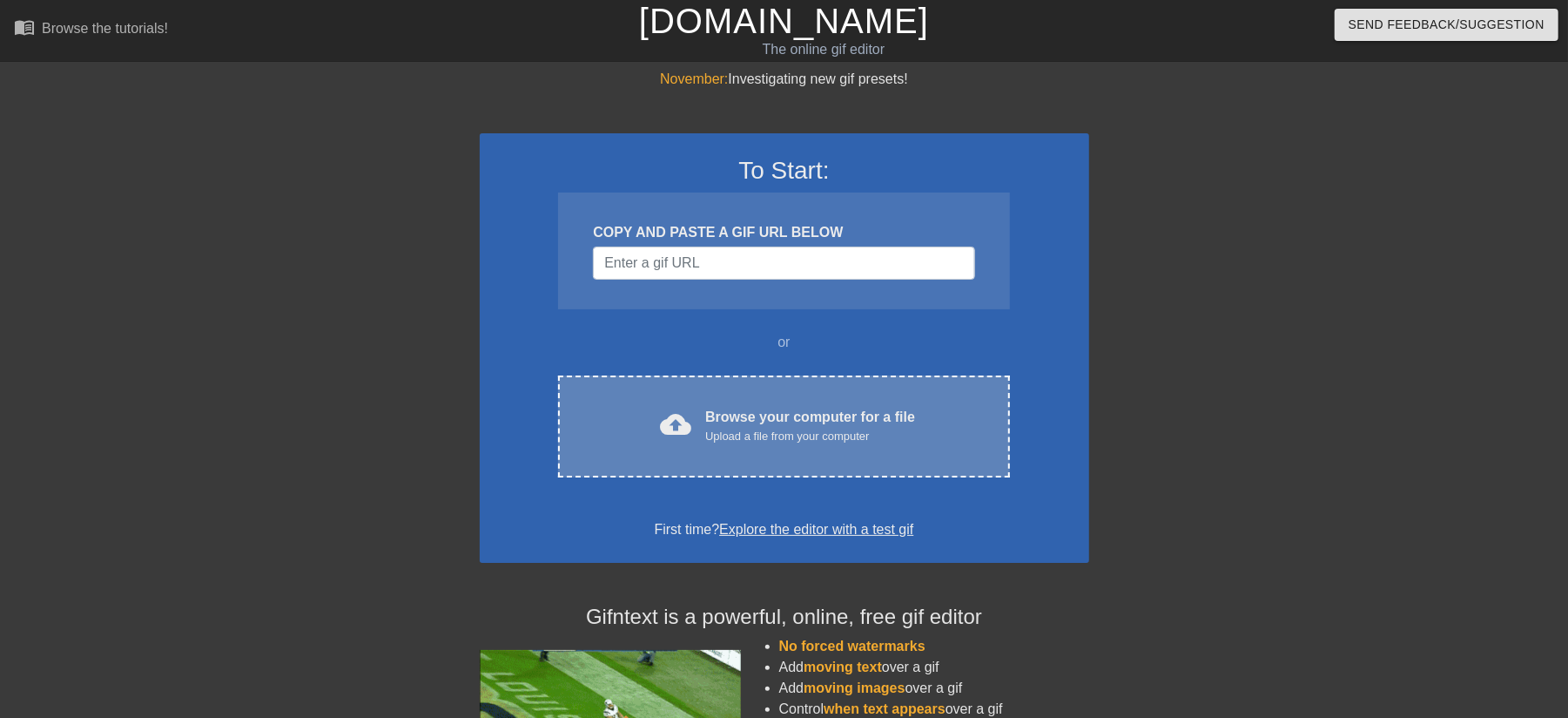
click at [699, 411] on div "cloud_upload Browse your computer for a file Upload a file from your computer" at bounding box center [783, 425] width 378 height 39
